Goal: Check status: Check status

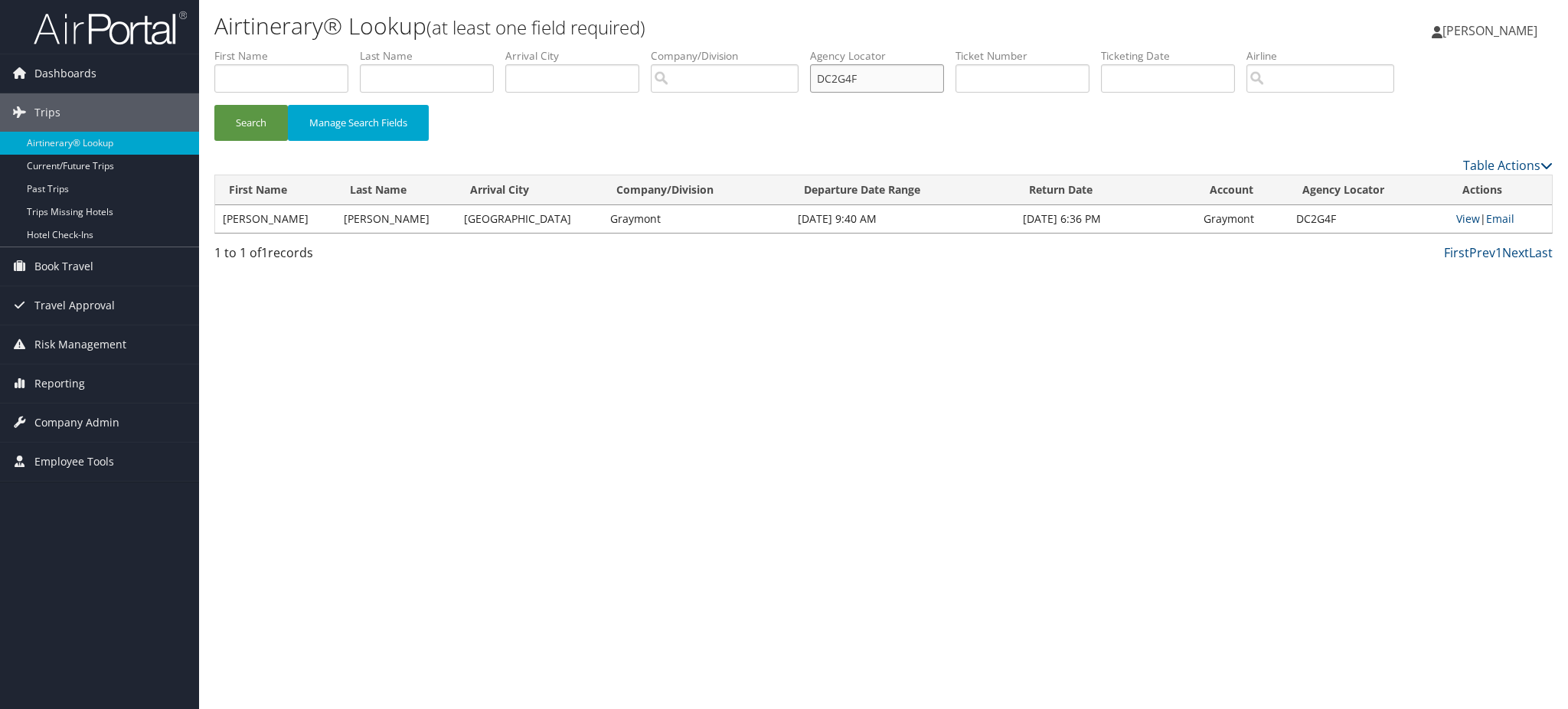
drag, startPoint x: 885, startPoint y: 84, endPoint x: 727, endPoint y: 83, distance: 158.0
click at [752, 49] on ul "First Name Last Name Departure City Arrival City Company/Division Airport/City …" at bounding box center [883, 49] width 1338 height 0
paste input "3XN3"
type input "DC3XN3"
click at [258, 126] on button "Search" at bounding box center [251, 123] width 73 height 36
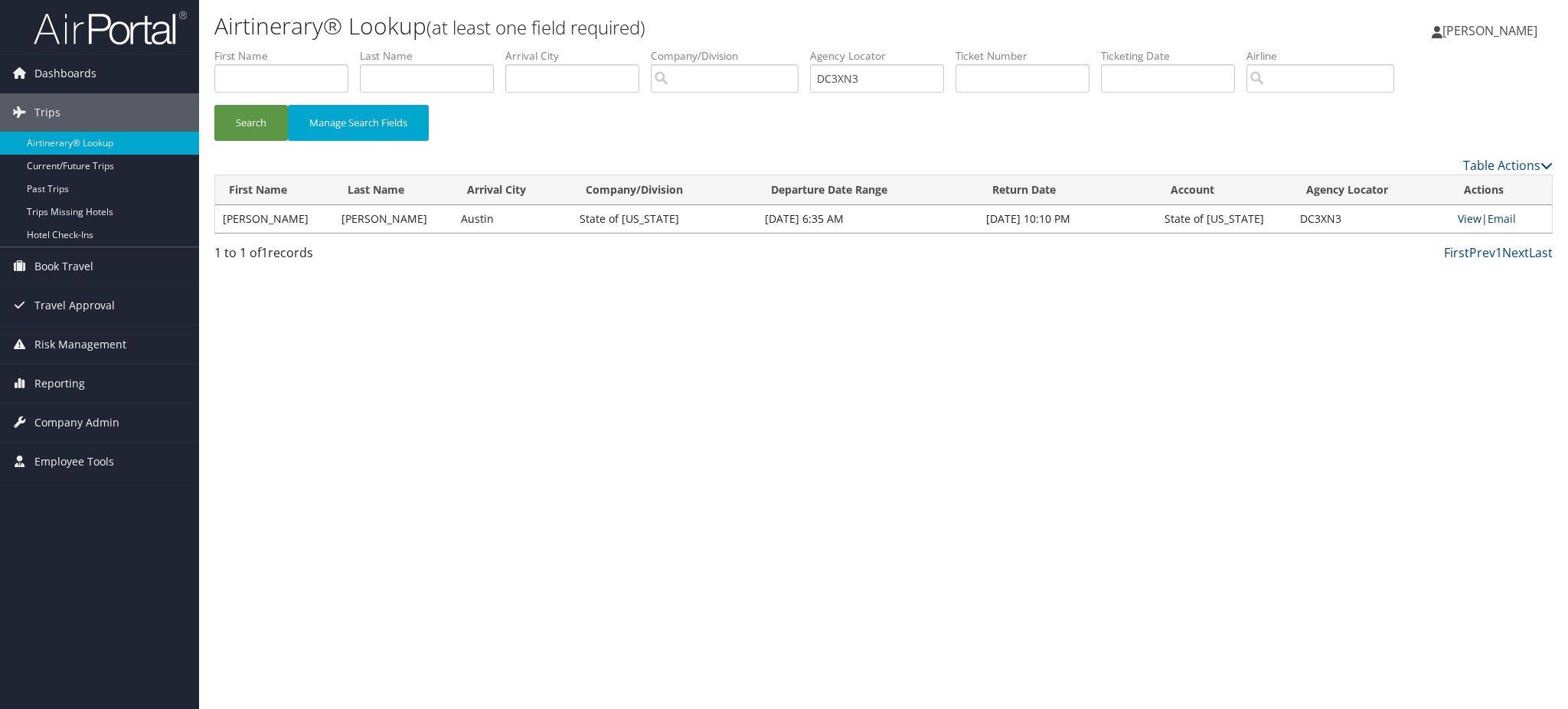
click at [1463, 220] on link "View" at bounding box center [1469, 219] width 24 height 14
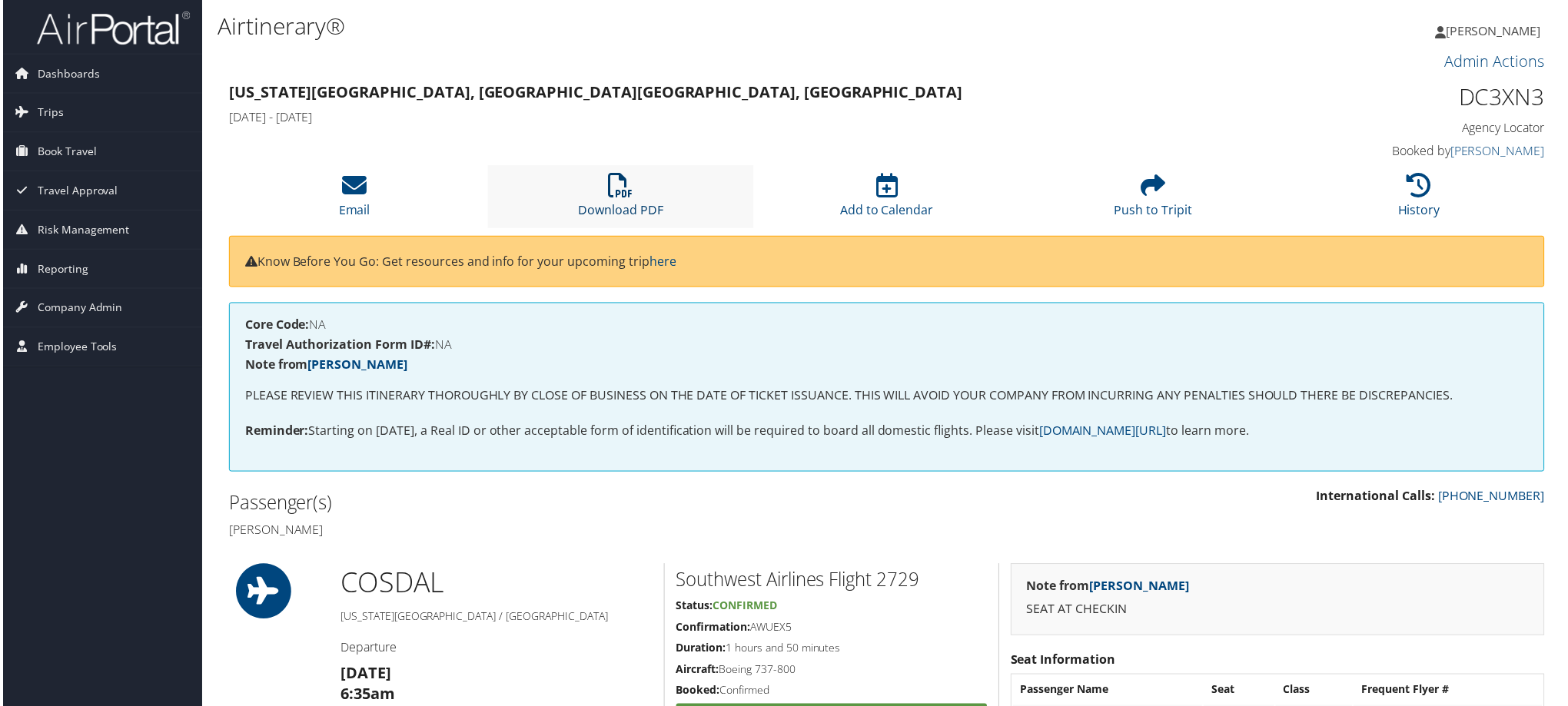
click at [633, 213] on link "Download PDF" at bounding box center [620, 200] width 85 height 37
